Goal: Task Accomplishment & Management: Manage account settings

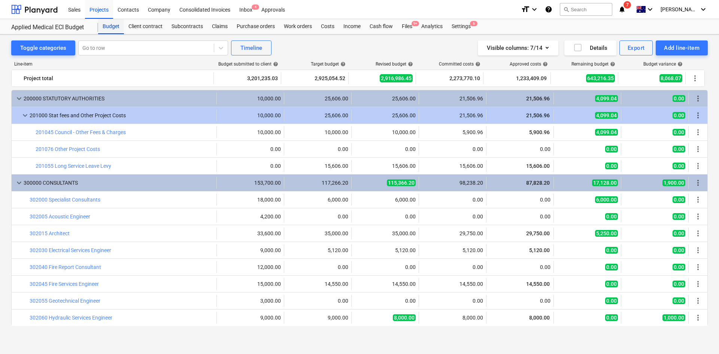
click at [117, 31] on div "Budget" at bounding box center [111, 26] width 26 height 15
click at [414, 27] on div "Files 9+" at bounding box center [406, 26] width 19 height 15
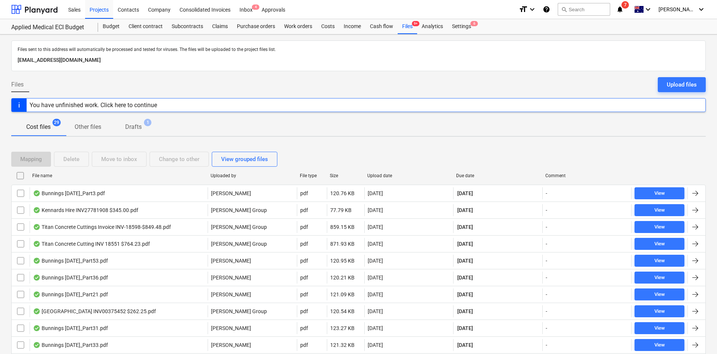
drag, startPoint x: 342, startPoint y: 132, endPoint x: 337, endPoint y: 133, distance: 5.7
click at [342, 132] on div "Cost files 29 Other files Drafts 1" at bounding box center [358, 127] width 694 height 18
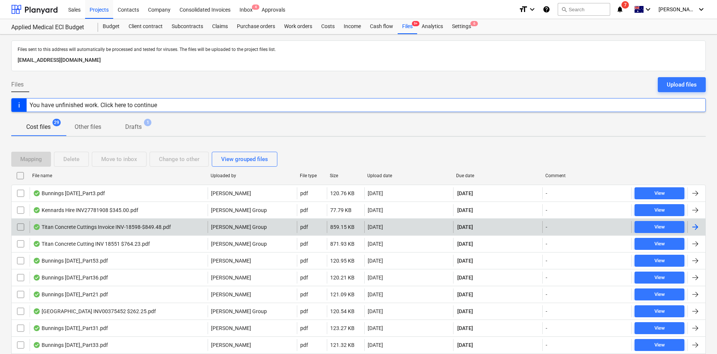
click at [103, 226] on div "Titan Concrete Cuttings Invoice INV-18598-$849.48.pdf" at bounding box center [102, 227] width 138 height 6
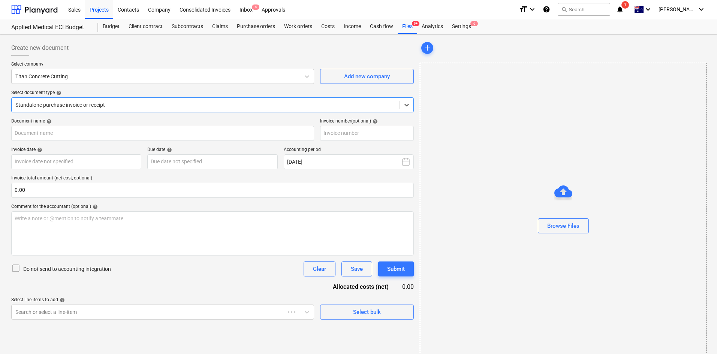
type input "INV-18598"
type input "[DATE]"
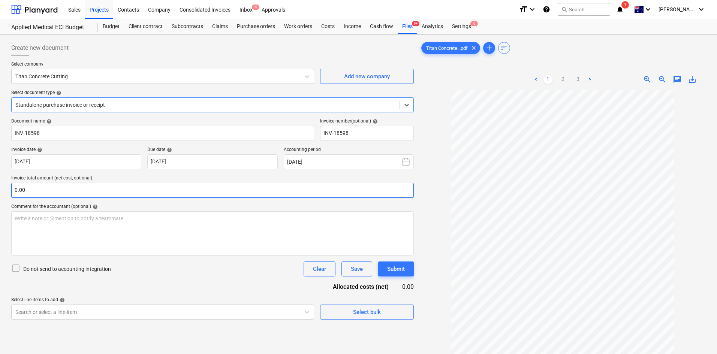
scroll to position [75, 0]
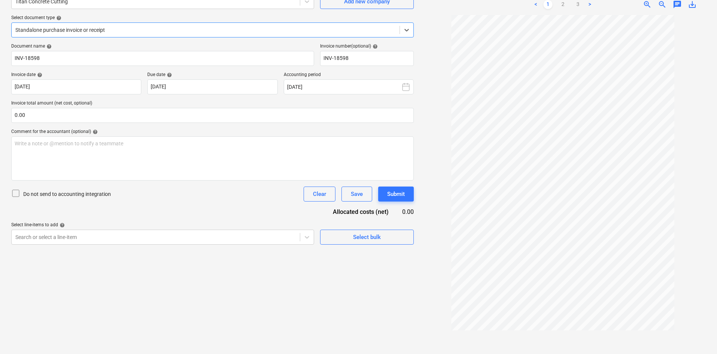
click at [320, 287] on div "Create new document Select company Titan Concrete Cutting Add new company Selec…" at bounding box center [212, 157] width 408 height 388
click at [319, 287] on div "Create new document Select company Titan Concrete Cutting Add new company Selec…" at bounding box center [212, 157] width 408 height 388
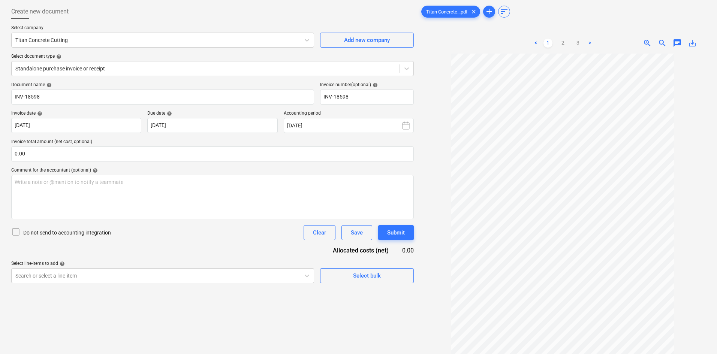
scroll to position [0, 0]
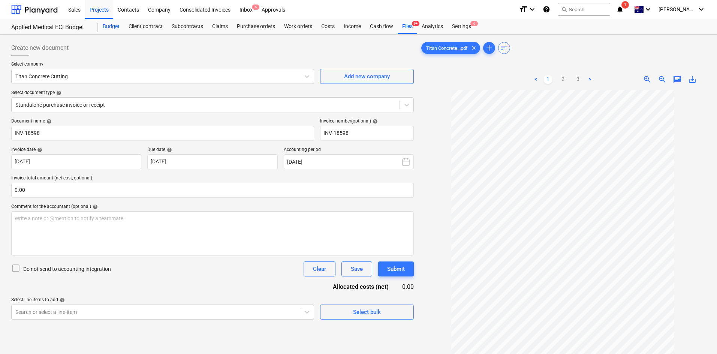
click at [113, 26] on div "Budget" at bounding box center [111, 26] width 26 height 15
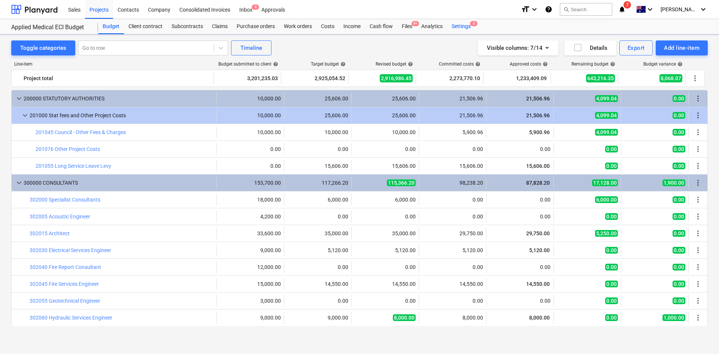
click at [466, 25] on div "Settings 6" at bounding box center [461, 26] width 28 height 15
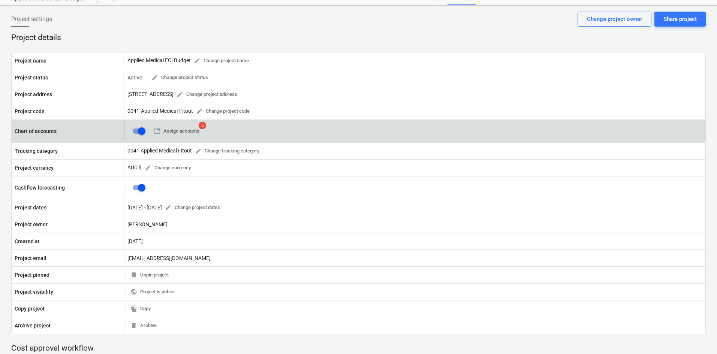
scroll to position [37, 0]
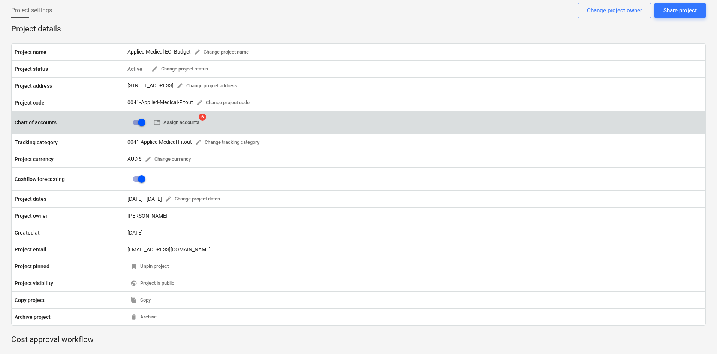
click at [170, 122] on span "table Assign accounts" at bounding box center [177, 122] width 46 height 9
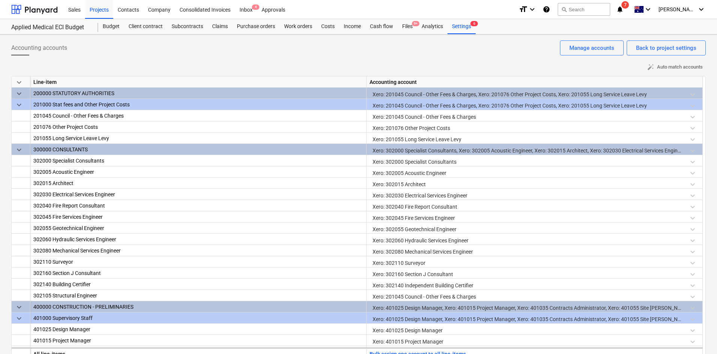
drag, startPoint x: 198, startPoint y: 56, endPoint x: 193, endPoint y: 56, distance: 5.3
click at [198, 56] on div "Accounting accounts Back to project settings Manage accounts" at bounding box center [358, 50] width 694 height 21
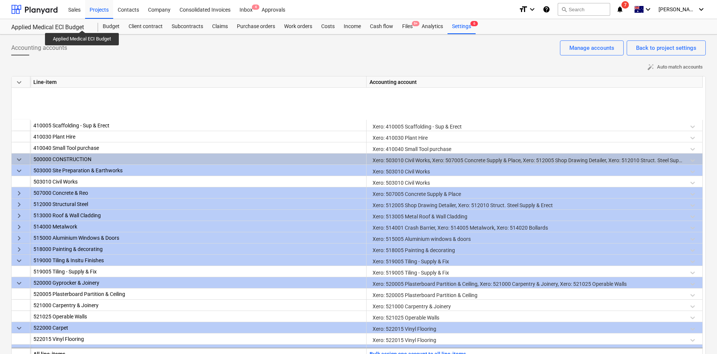
scroll to position [524, 0]
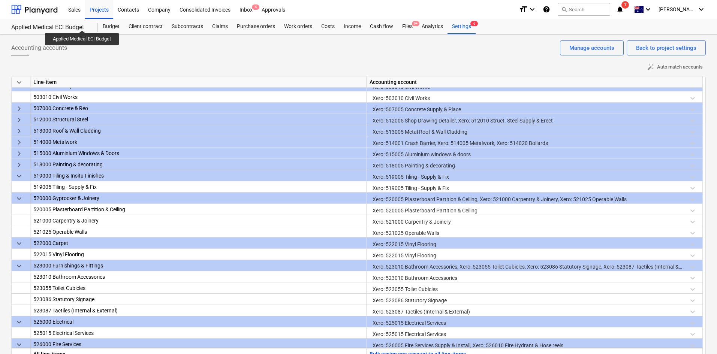
click at [25, 105] on div "keyboard_arrow_right" at bounding box center [21, 108] width 19 height 11
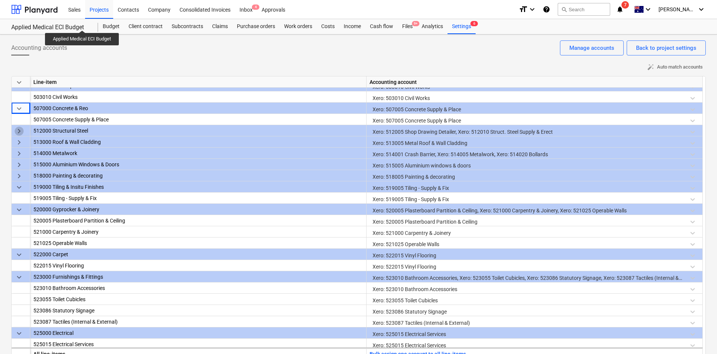
click at [22, 133] on span "keyboard_arrow_right" at bounding box center [19, 131] width 9 height 9
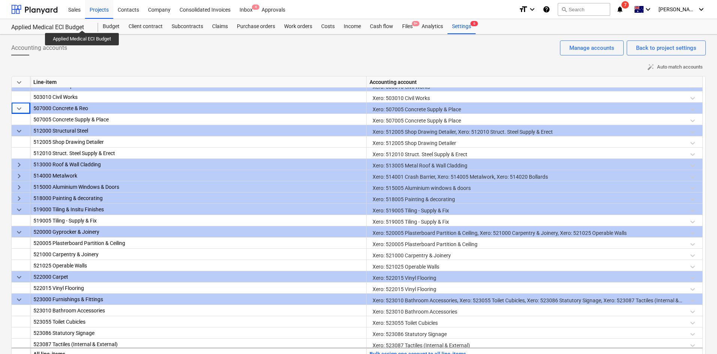
click at [22, 167] on span "keyboard_arrow_right" at bounding box center [19, 164] width 9 height 9
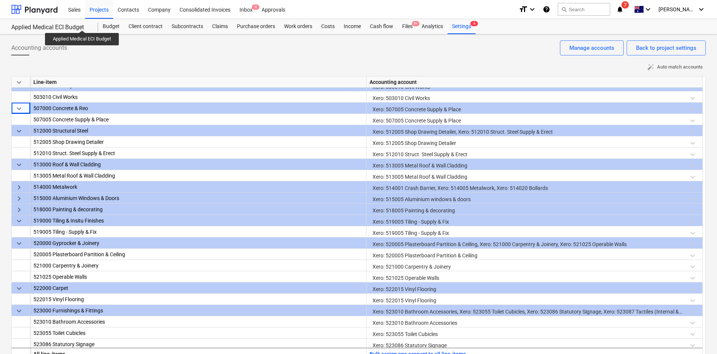
click at [18, 192] on div "keyboard_arrow_right" at bounding box center [21, 186] width 19 height 11
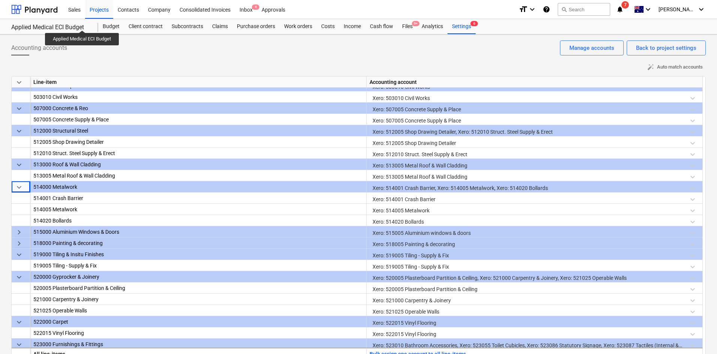
click at [16, 234] on span "keyboard_arrow_right" at bounding box center [19, 232] width 9 height 9
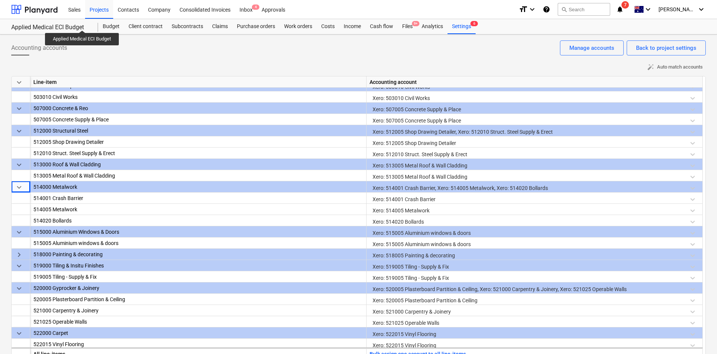
click at [20, 255] on span "keyboard_arrow_right" at bounding box center [19, 254] width 9 height 9
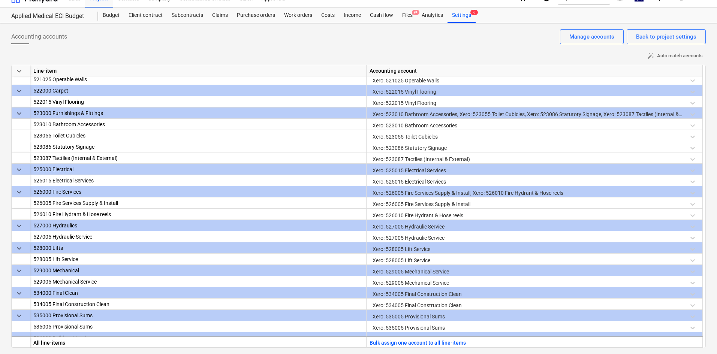
scroll to position [766, 0]
click at [406, 15] on div "Files 9+" at bounding box center [406, 15] width 19 height 15
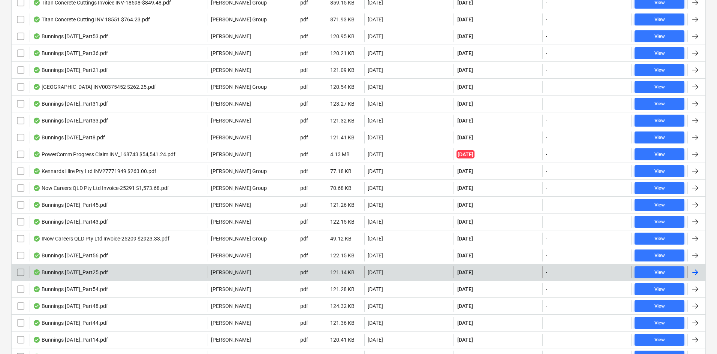
scroll to position [225, 0]
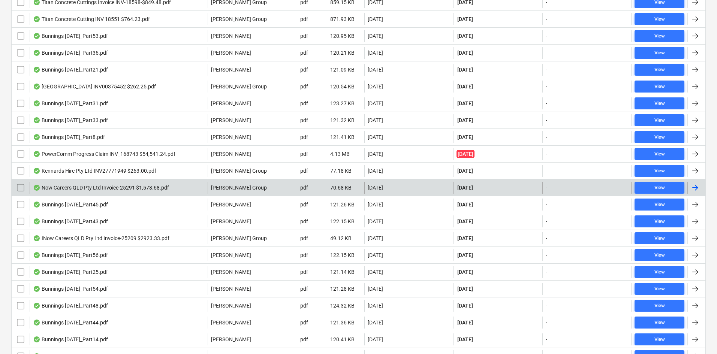
click at [100, 181] on div "Now Careers QLD Pty Ltd Invoice-25291 $1,573.68.pdf [PERSON_NAME] Group pdf 70.…" at bounding box center [358, 187] width 694 height 17
click at [119, 188] on div "Now Careers QLD Pty Ltd Invoice-25291 $1,573.68.pdf" at bounding box center [101, 188] width 136 height 6
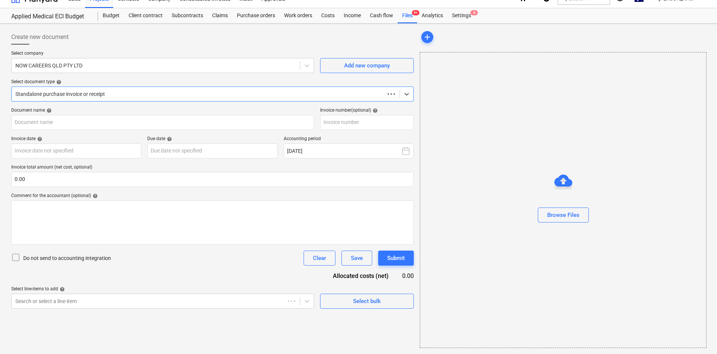
scroll to position [11, 0]
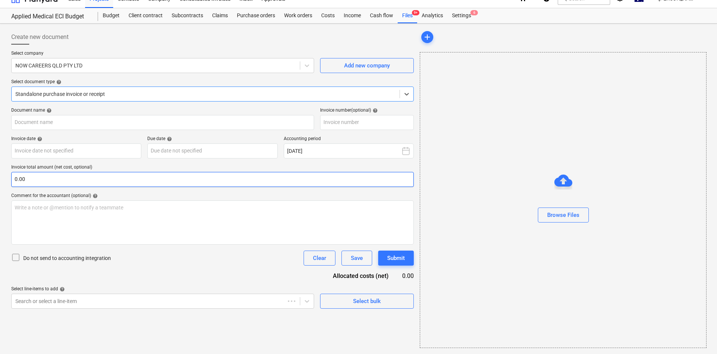
type input "25291"
type input "[DATE]"
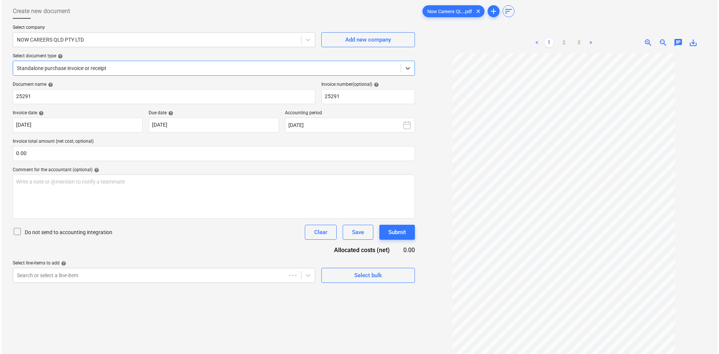
scroll to position [0, 0]
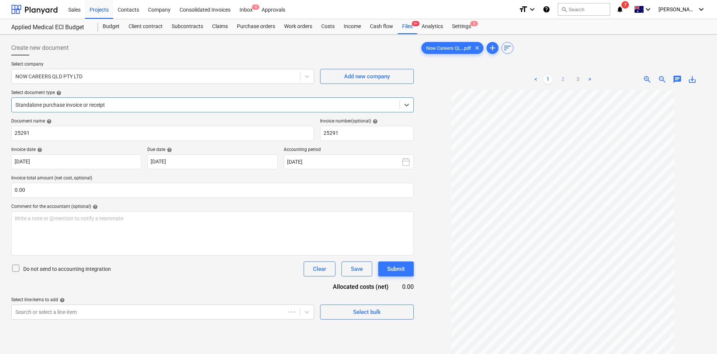
click at [562, 81] on link "2" at bounding box center [562, 79] width 9 height 9
click at [108, 26] on div "Budget" at bounding box center [111, 26] width 26 height 15
